Goal: Communication & Community: Answer question/provide support

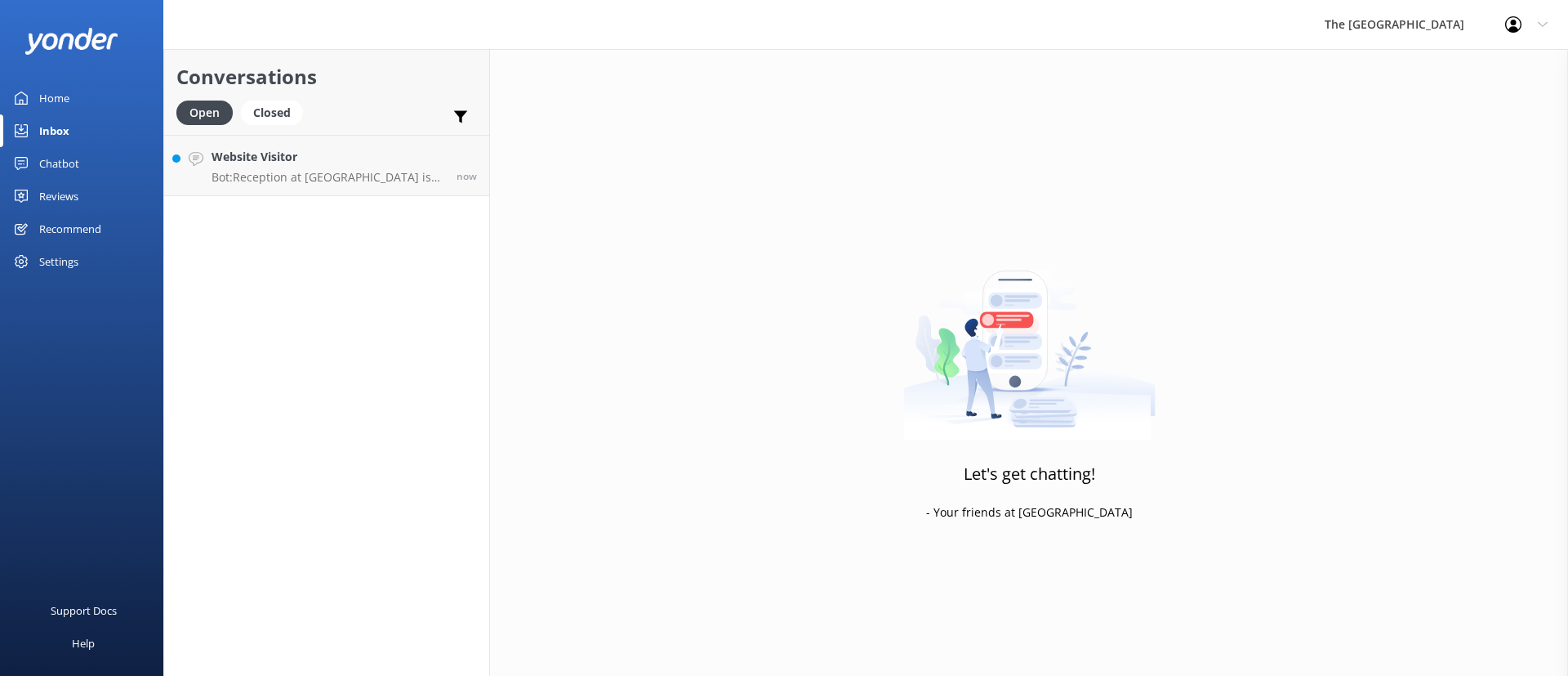
click at [279, 196] on div "Conversations Open Closed Important Assigned to me Unassigned Website Visitor B…" at bounding box center [327, 362] width 327 height 626
click at [274, 180] on p "Bot: Reception at [GEOGRAPHIC_DATA] is open 24/7. At [GEOGRAPHIC_DATA], it is o…" at bounding box center [328, 177] width 233 height 15
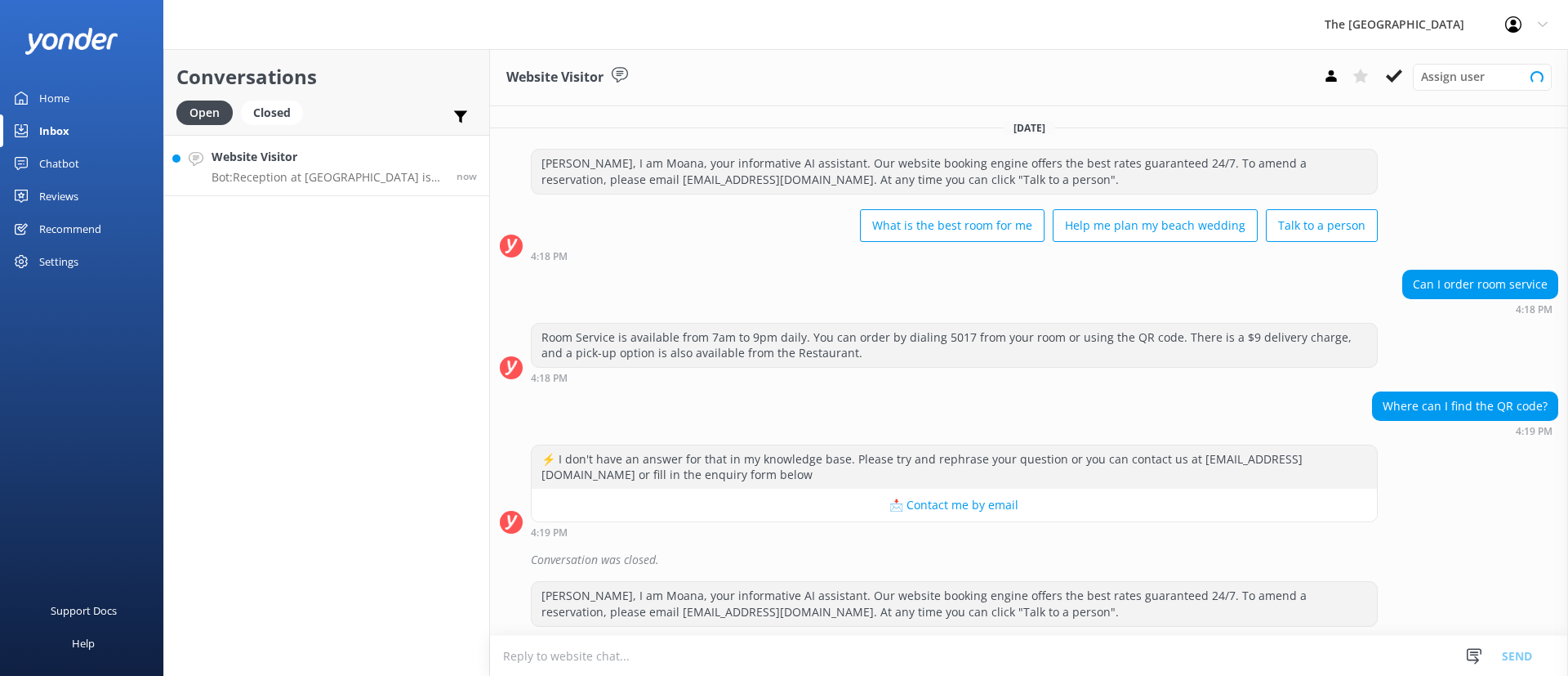
scroll to position [172, 0]
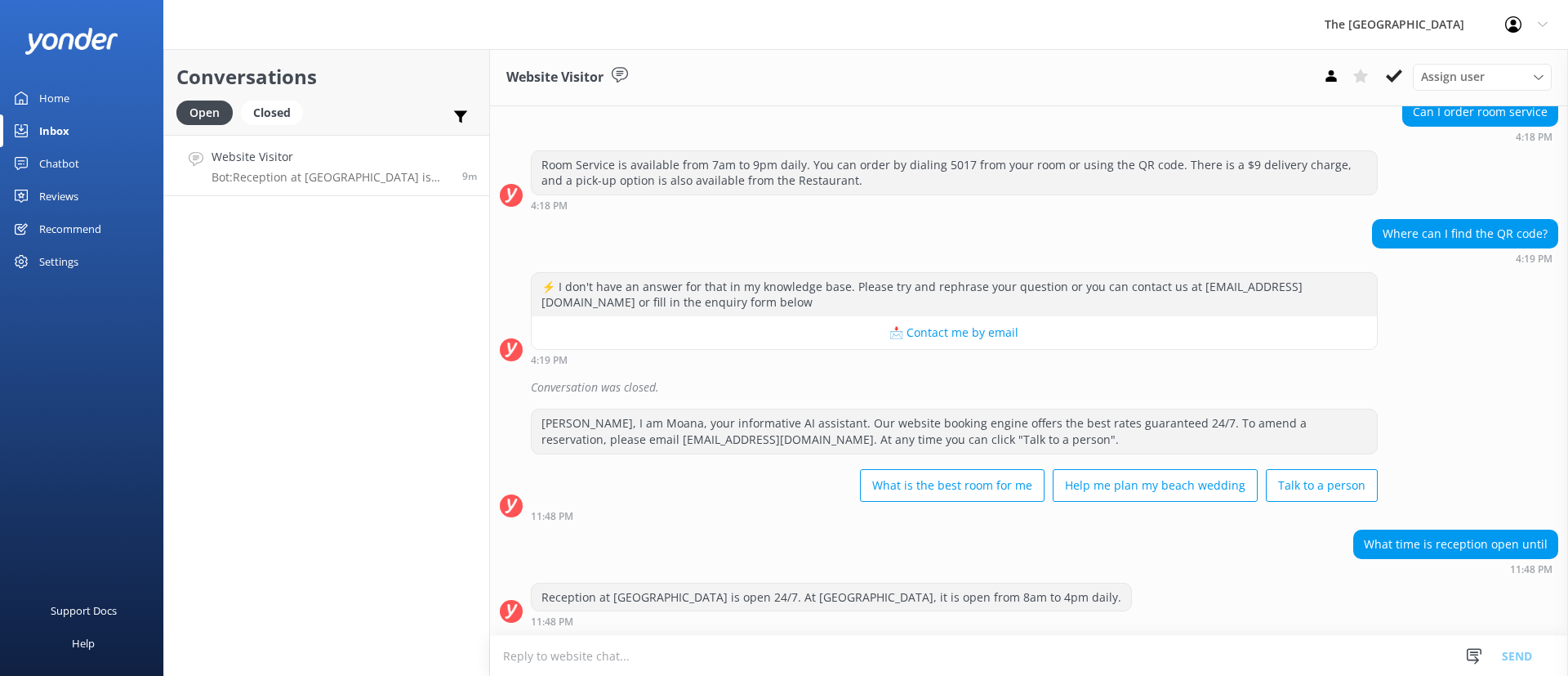
click at [50, 93] on div "Home" at bounding box center [54, 98] width 30 height 33
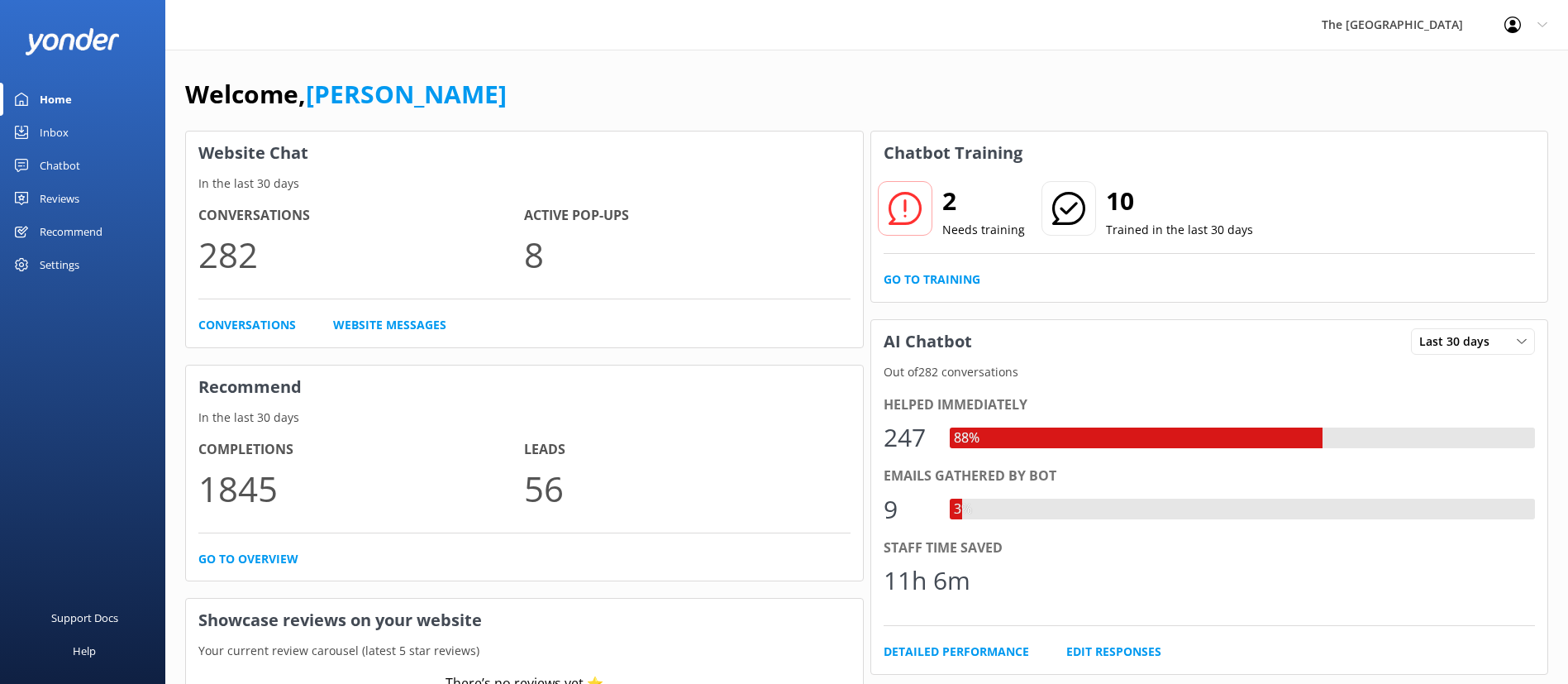
click at [98, 142] on link "Inbox" at bounding box center [83, 132] width 165 height 33
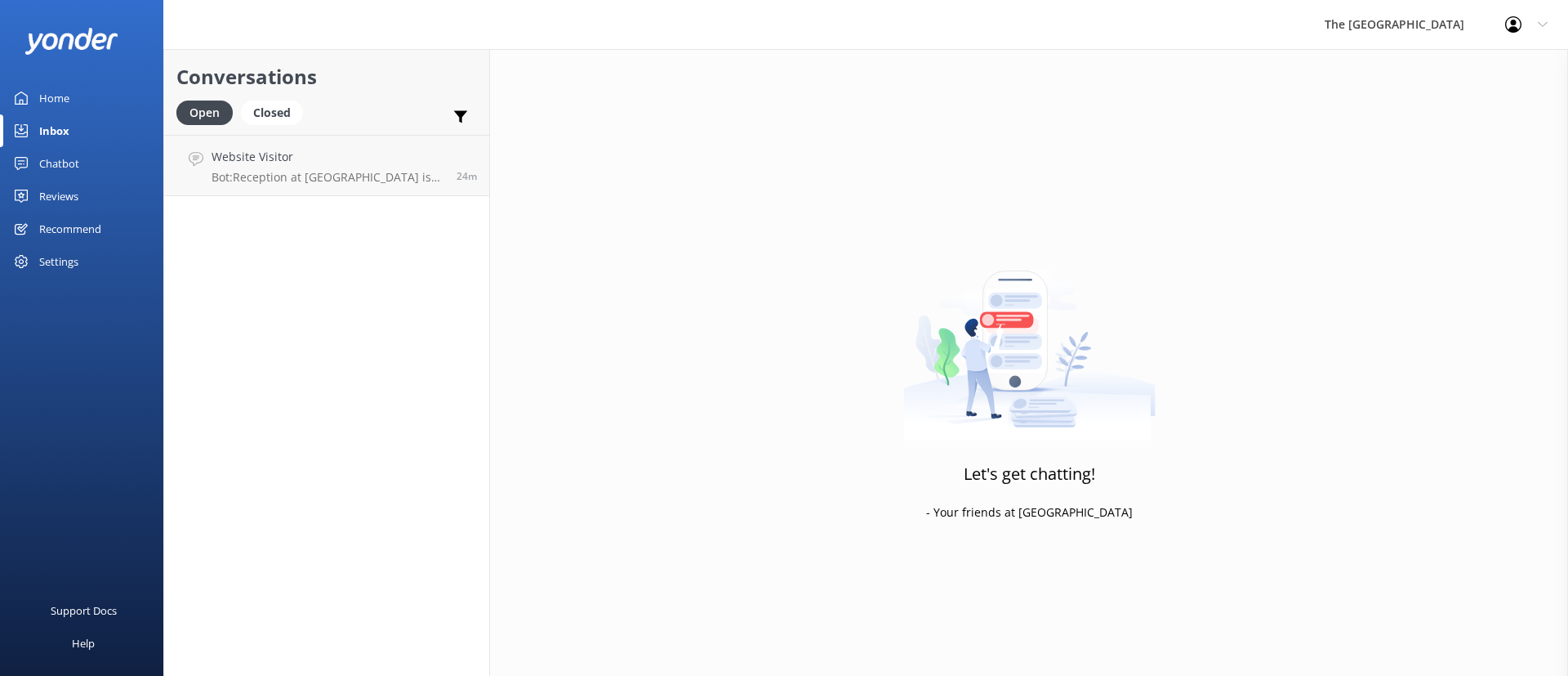
click at [329, 343] on div "Conversations Open Closed Important Assigned to me Unassigned Website Visitor B…" at bounding box center [327, 362] width 327 height 626
click at [338, 168] on div "Website Visitor Bot: Reception at [GEOGRAPHIC_DATA] is open 24/7. At [GEOGRAPHI…" at bounding box center [328, 165] width 233 height 35
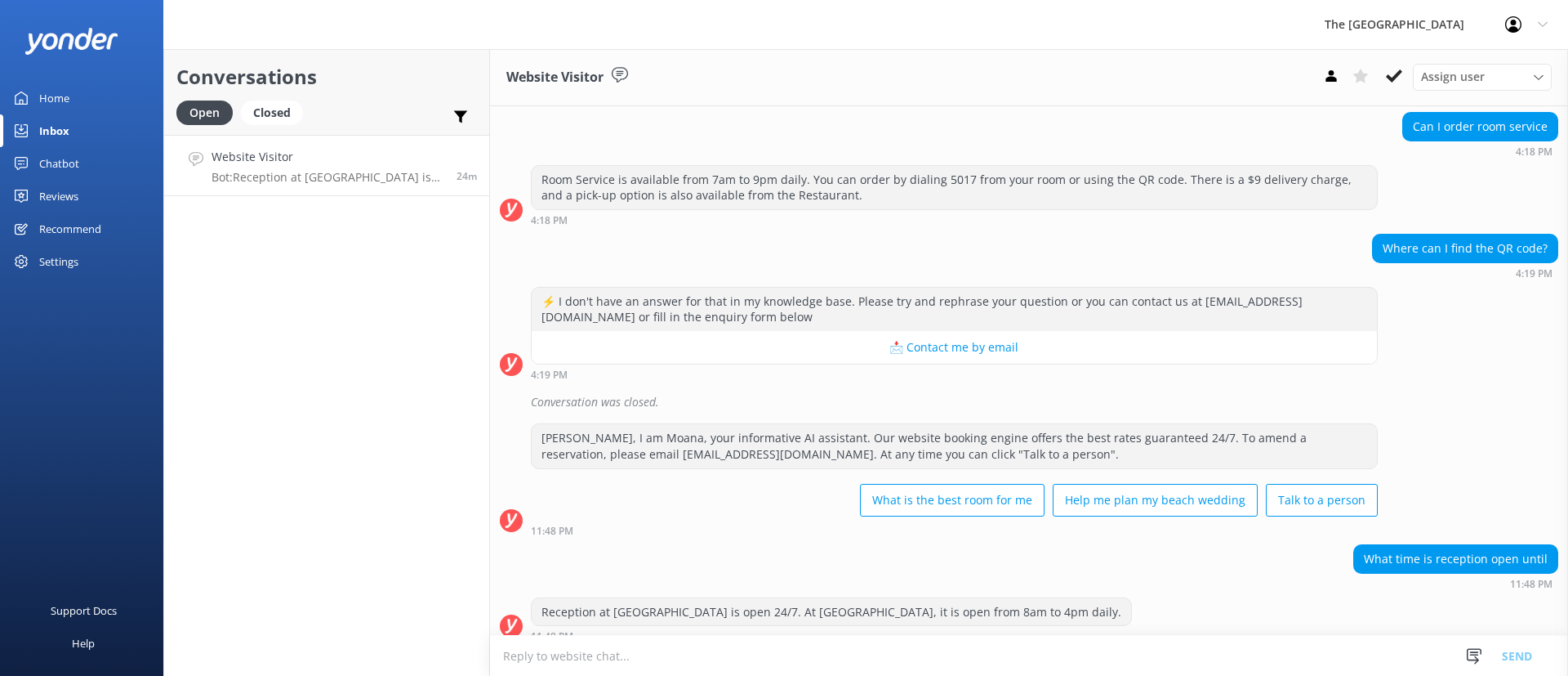
scroll to position [172, 0]
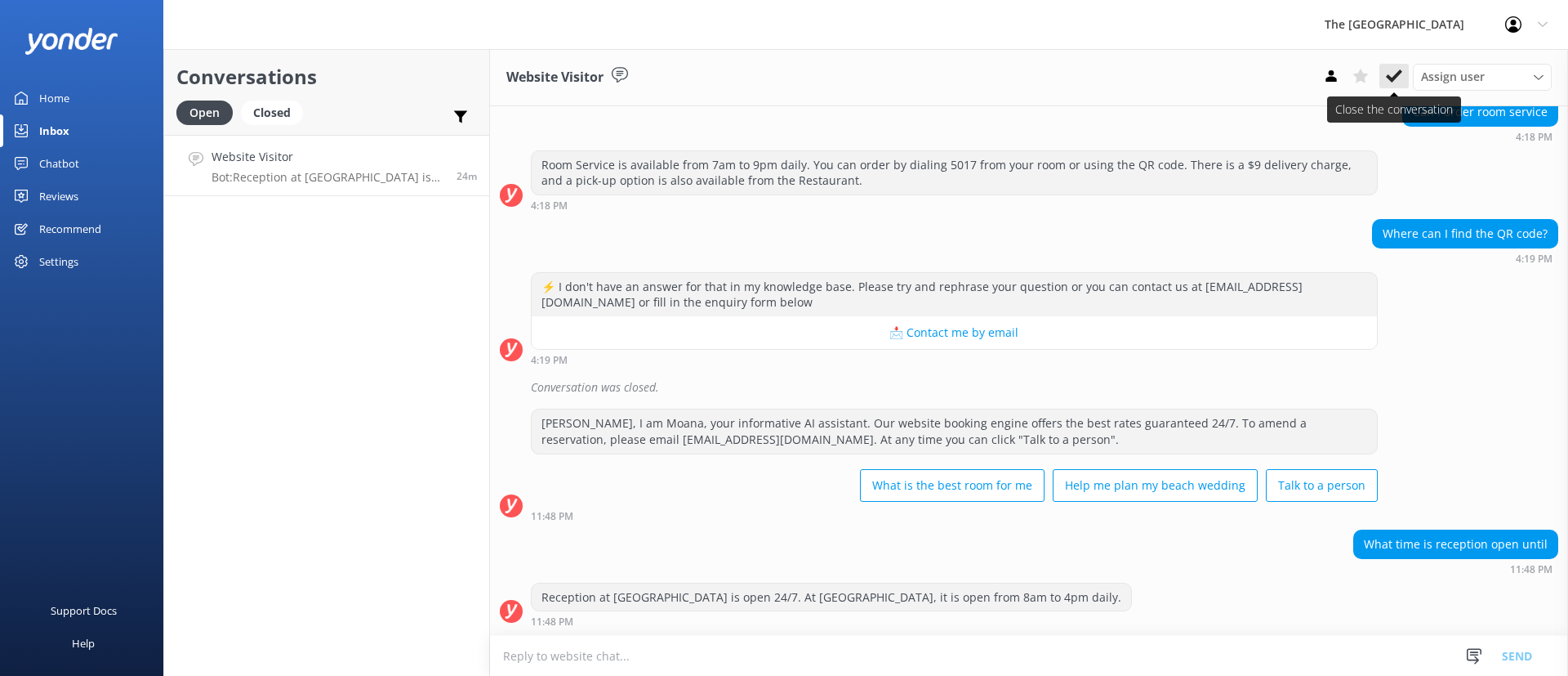
click at [1395, 80] on icon at bounding box center [1395, 76] width 16 height 16
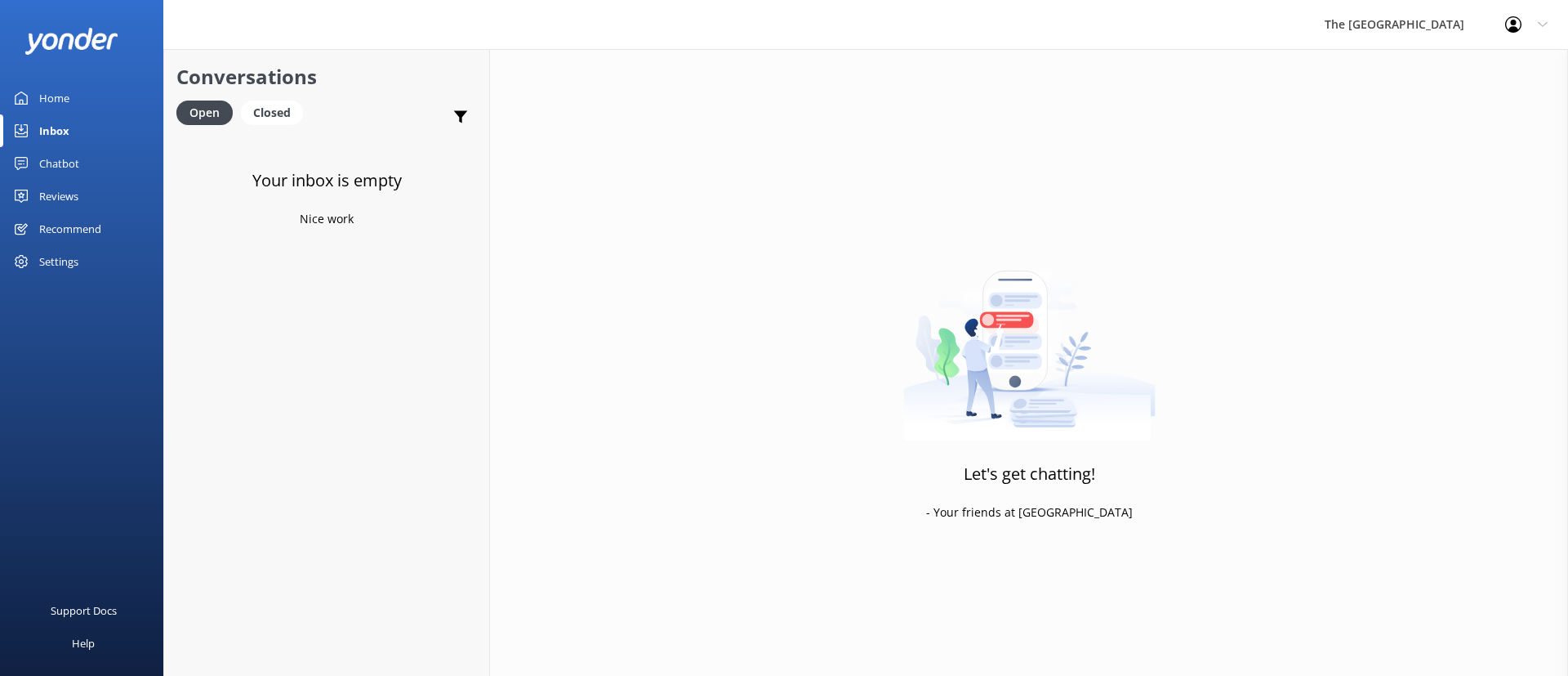
click at [298, 311] on div "Your inbox is empty Nice work" at bounding box center [327, 473] width 325 height 676
